Goal: Check status: Check status

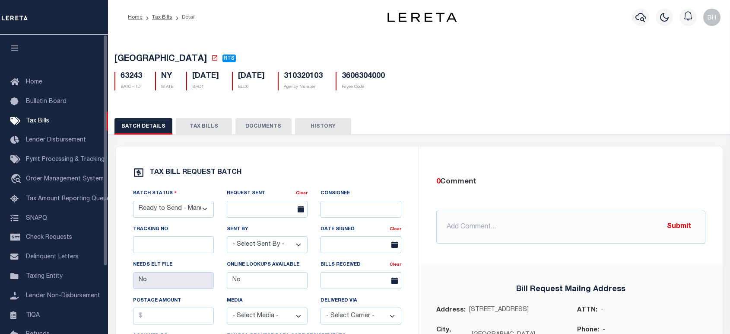
select select "RTS"
select select "27"
select select "16"
select select "1"
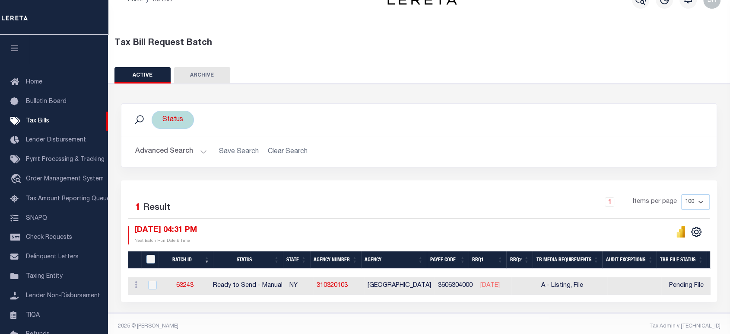
scroll to position [19, 0]
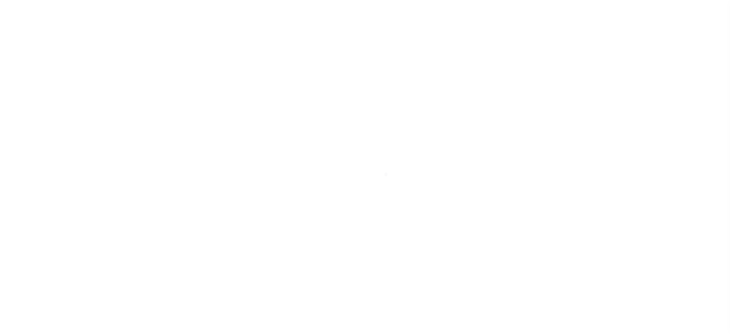
scroll to position [9, 0]
